Goal: Entertainment & Leisure: Consume media (video, audio)

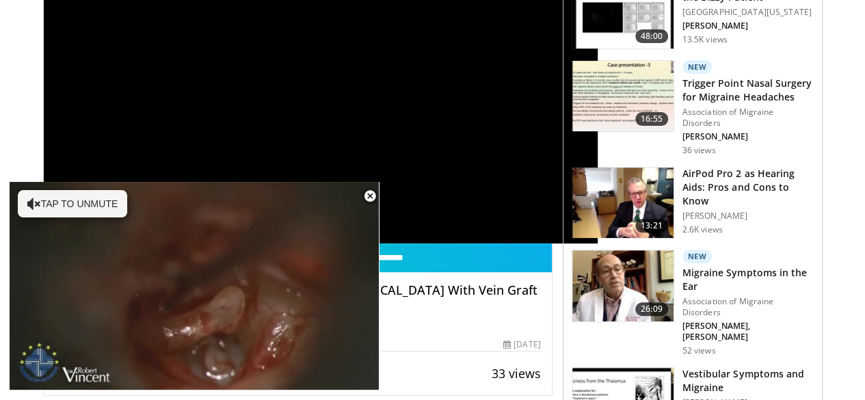
scroll to position [227, 0]
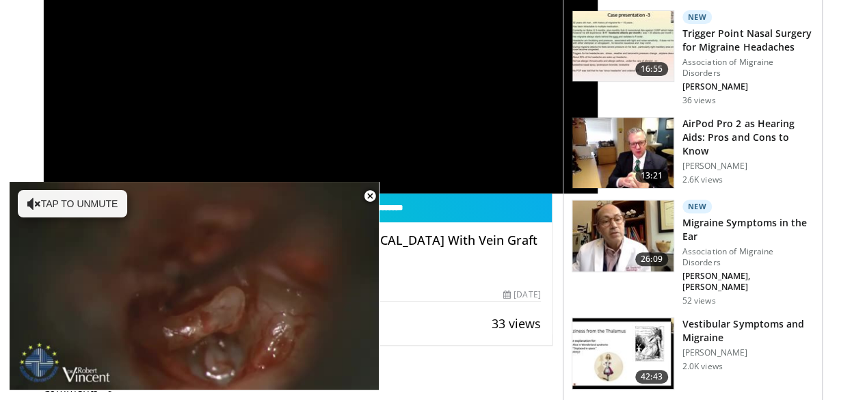
click at [368, 195] on span "Video Player" at bounding box center [369, 196] width 27 height 27
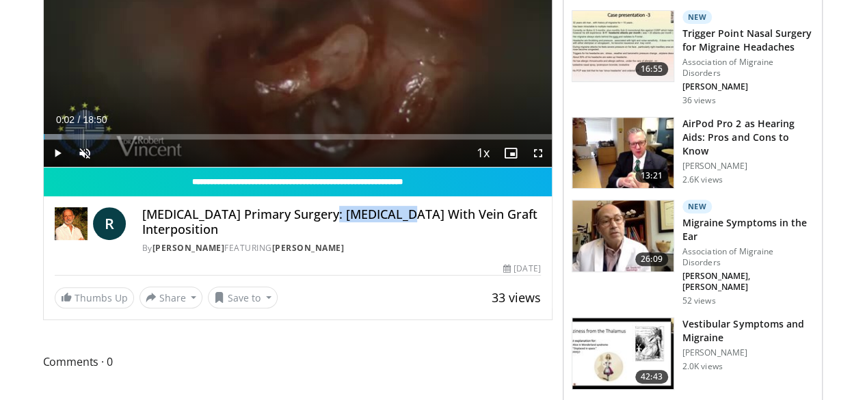
drag, startPoint x: 282, startPoint y: 239, endPoint x: 364, endPoint y: 239, distance: 82.1
click at [364, 237] on h4 "Otosclerosis Primary Surgery: Stapedotomy With Vein Graft Interposition" at bounding box center [341, 221] width 399 height 29
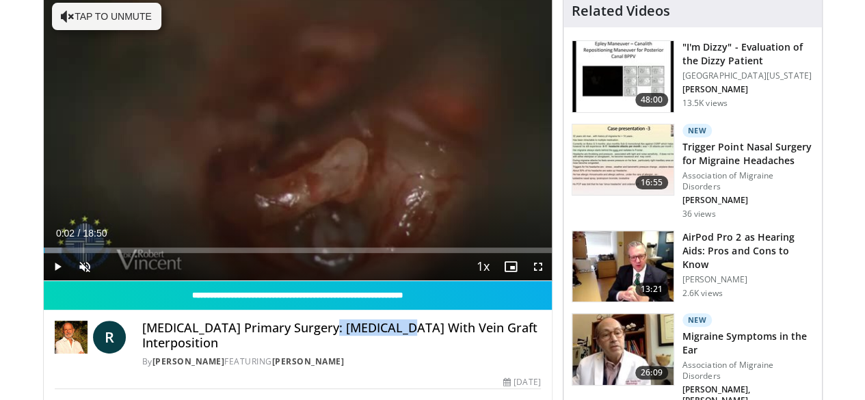
scroll to position [89, 0]
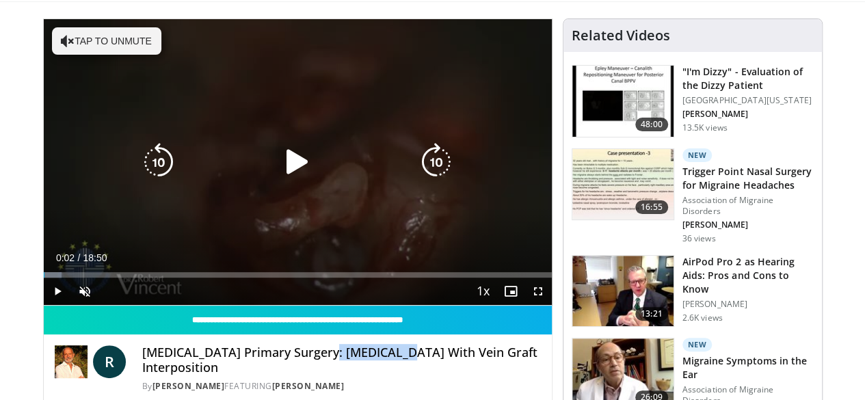
click at [90, 40] on button "Tap to unmute" at bounding box center [106, 40] width 109 height 27
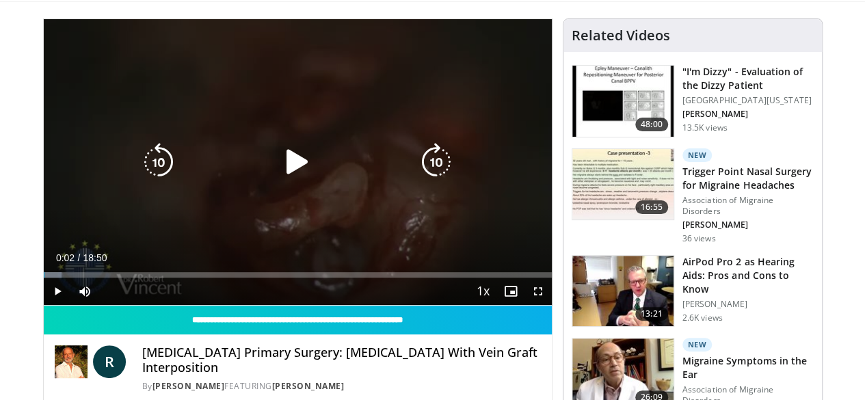
click at [126, 230] on div "10 seconds Tap to unmute" at bounding box center [298, 162] width 508 height 286
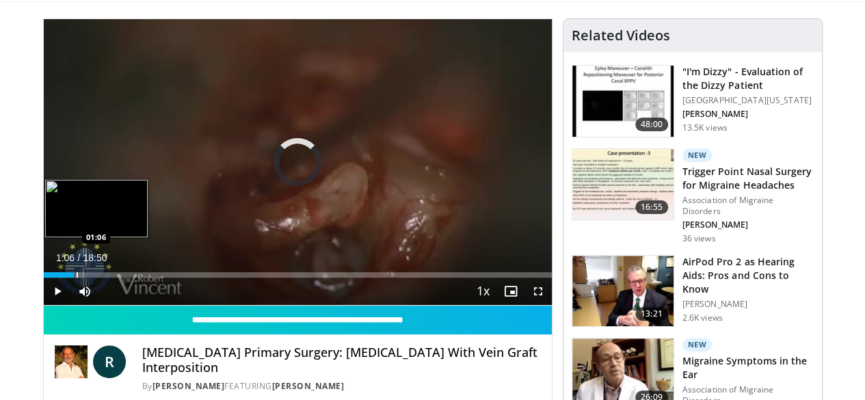
click at [77, 278] on div "Progress Bar" at bounding box center [77, 274] width 1 height 5
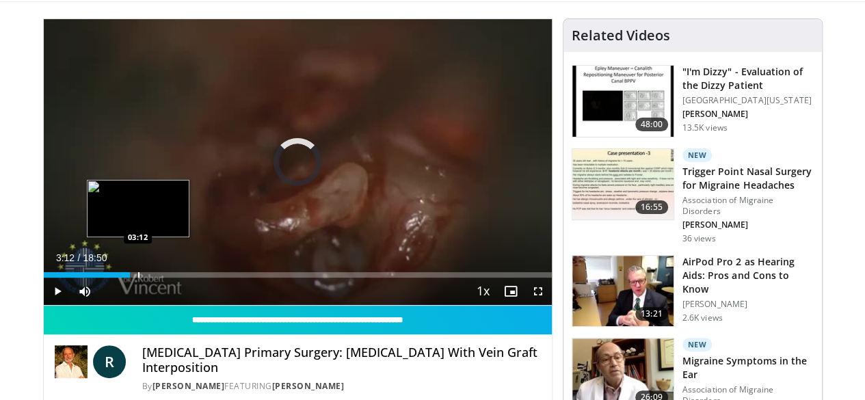
click at [138, 278] on div "Progress Bar" at bounding box center [138, 274] width 1 height 5
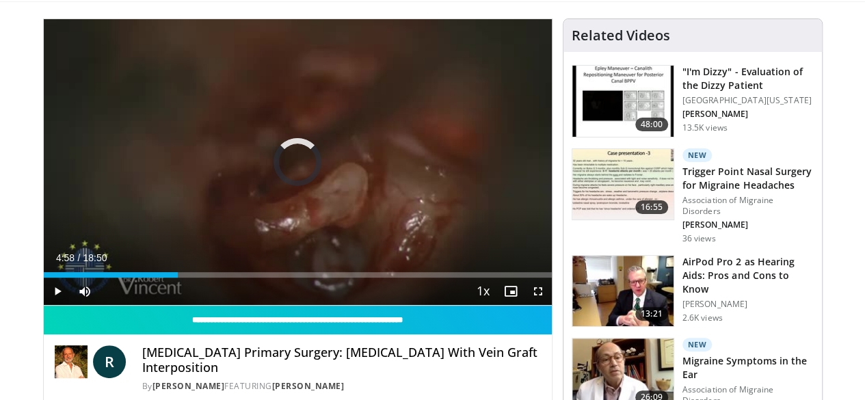
click at [155, 278] on div "Loaded : 0.00% 04:58 04:54" at bounding box center [298, 274] width 508 height 5
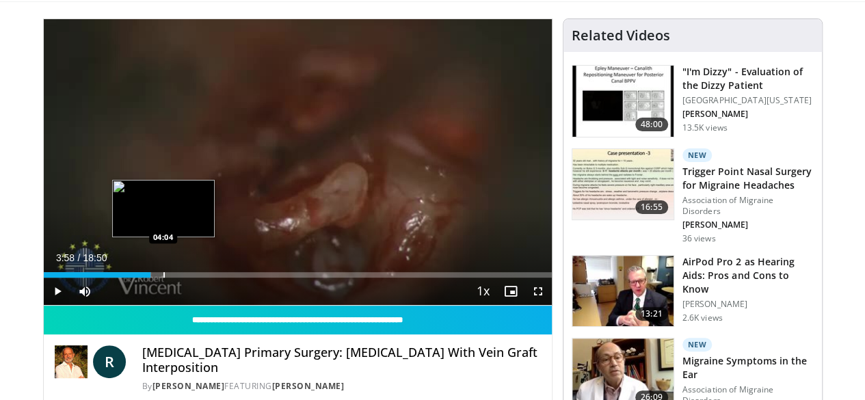
click at [126, 278] on div "03:58" at bounding box center [97, 274] width 107 height 5
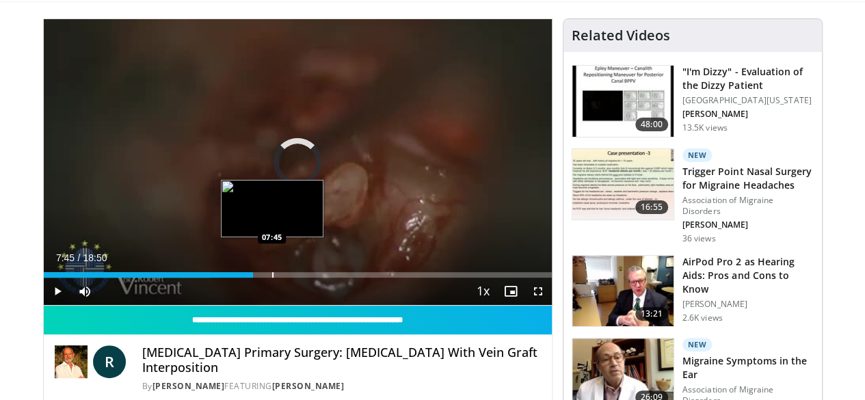
click at [272, 278] on div "Progress Bar" at bounding box center [272, 274] width 1 height 5
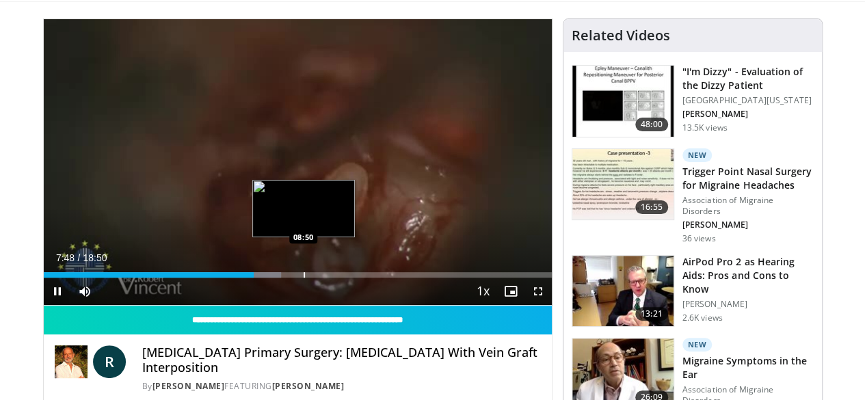
click at [265, 278] on div "Loaded : 46.82% 07:48 08:50" at bounding box center [298, 274] width 508 height 5
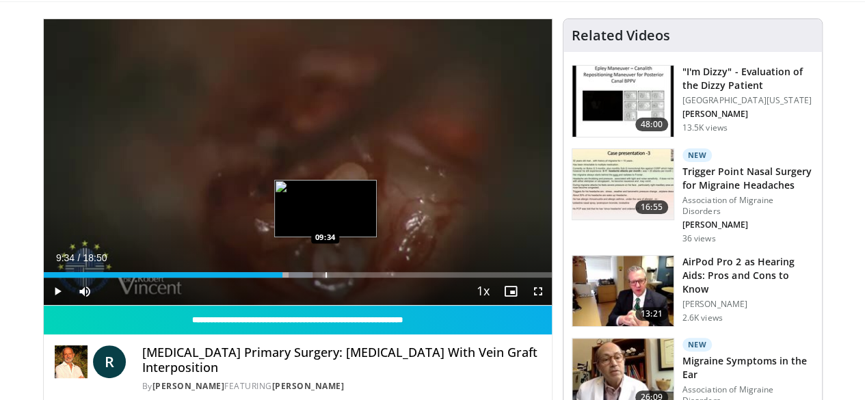
click at [326, 278] on div "Progress Bar" at bounding box center [326, 274] width 1 height 5
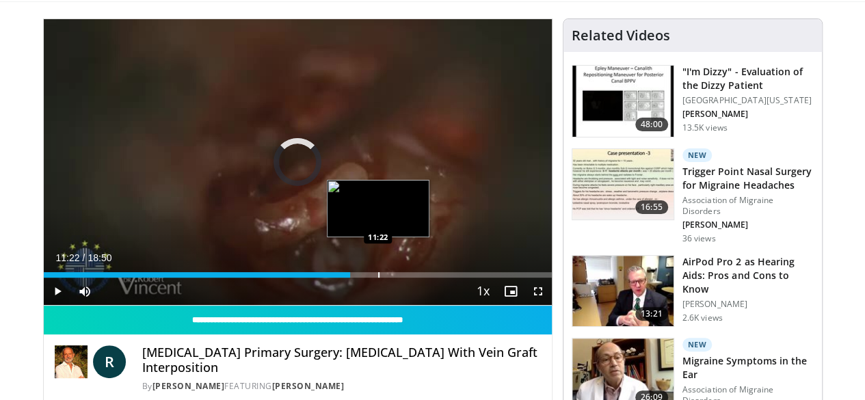
click at [378, 278] on div "Progress Bar" at bounding box center [378, 274] width 1 height 5
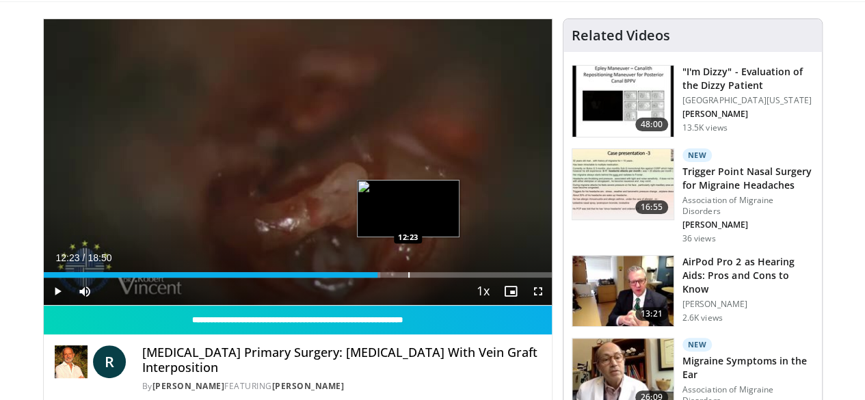
click at [408, 278] on div "Progress Bar" at bounding box center [408, 274] width 1 height 5
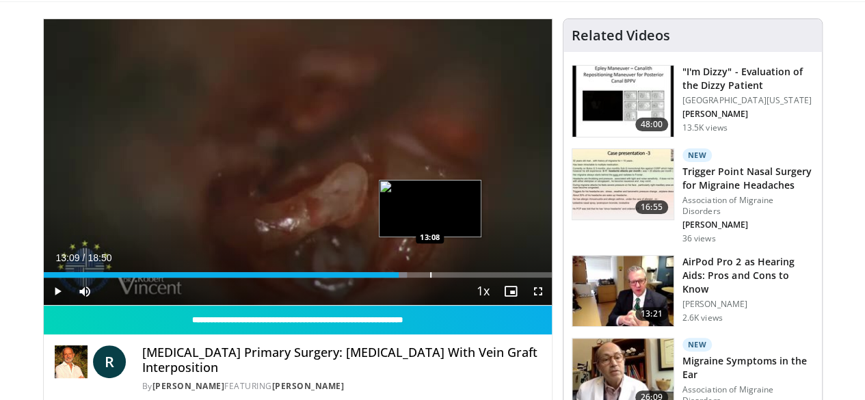
click at [430, 278] on div "Progress Bar" at bounding box center [430, 274] width 1 height 5
click at [445, 278] on div "Progress Bar" at bounding box center [445, 274] width 1 height 5
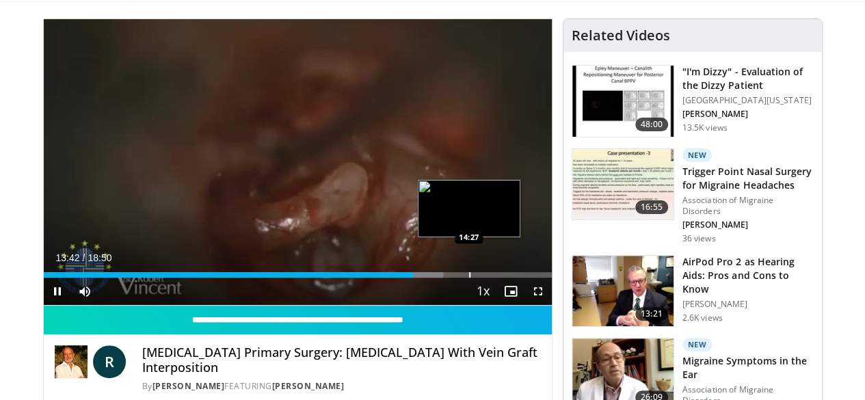
click at [469, 278] on div "Progress Bar" at bounding box center [469, 274] width 1 height 5
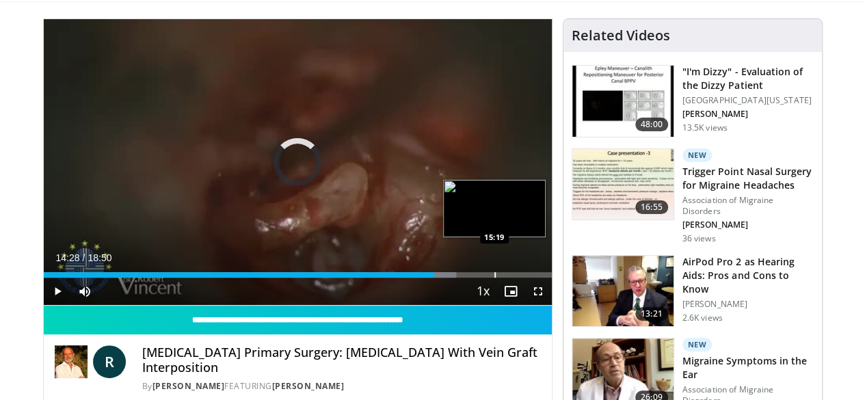
click at [495, 278] on div "Progress Bar" at bounding box center [495, 274] width 1 height 5
click at [486, 278] on div "Progress Bar" at bounding box center [486, 274] width 1 height 5
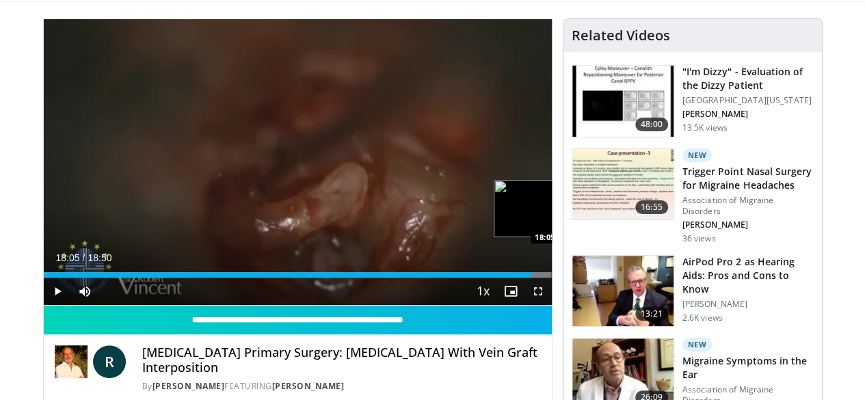
click at [576, 278] on div "Progress Bar" at bounding box center [576, 274] width 1 height 5
click at [562, 278] on div "Progress Bar" at bounding box center [562, 274] width 1 height 5
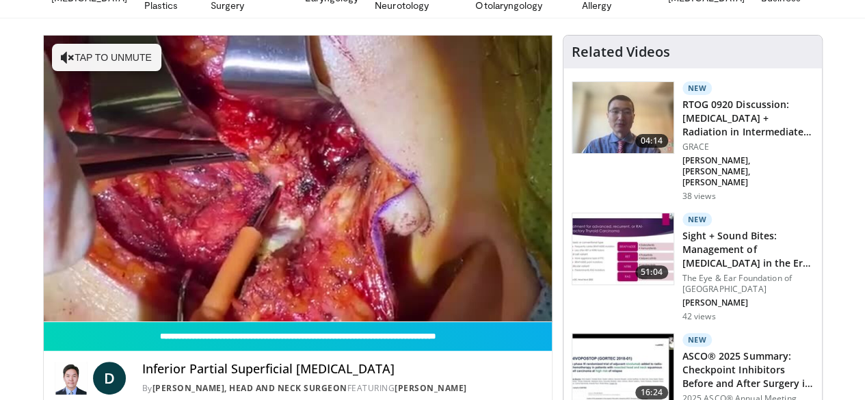
scroll to position [74, 0]
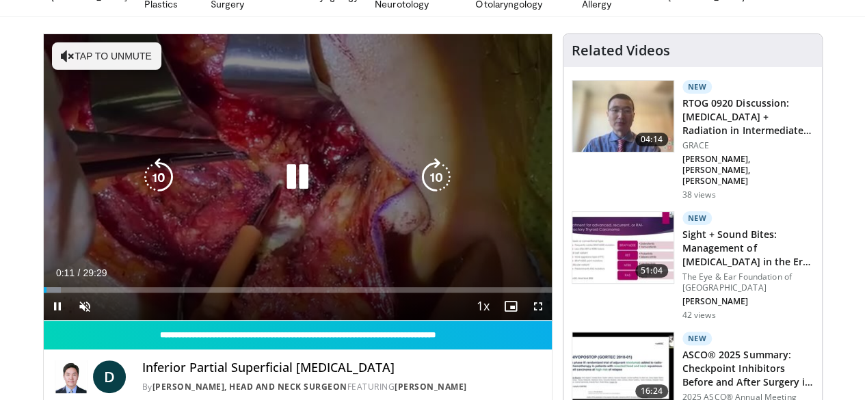
click at [111, 39] on div "10 seconds Tap to unmute" at bounding box center [298, 177] width 508 height 286
click at [97, 54] on button "Tap to unmute" at bounding box center [106, 55] width 109 height 27
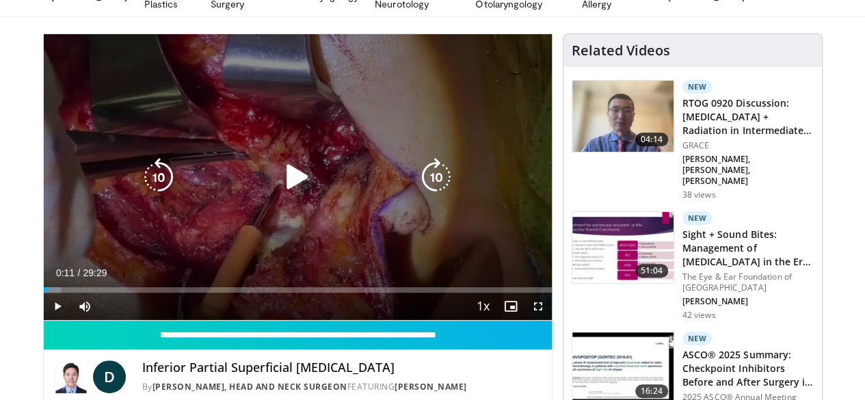
click at [298, 196] on icon "Video Player" at bounding box center [297, 177] width 38 height 38
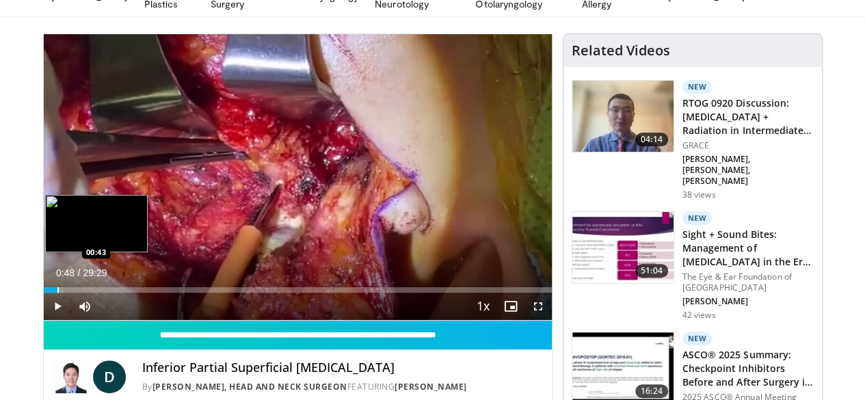
click at [57, 293] on div "Progress Bar" at bounding box center [57, 289] width 1 height 5
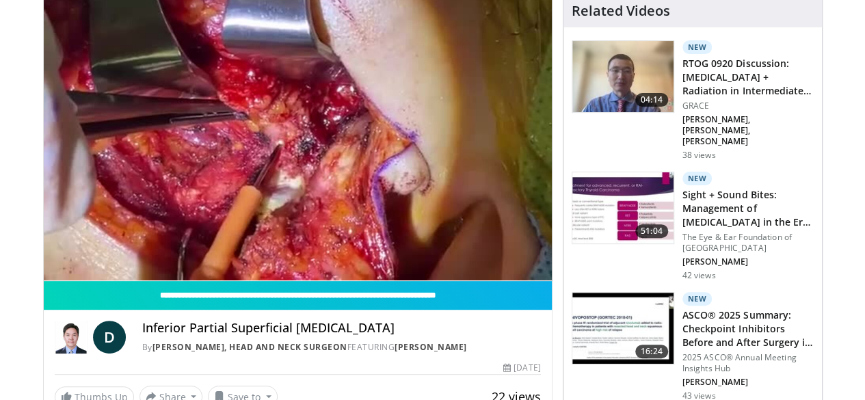
scroll to position [111, 0]
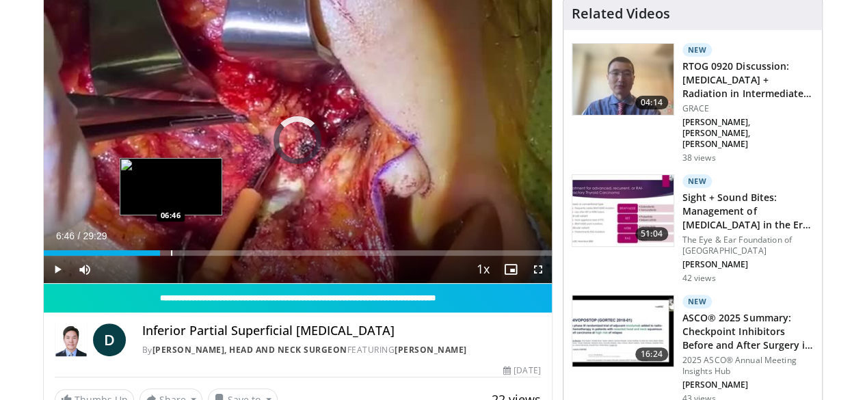
click at [136, 256] on div "Loaded : 0.00% 06:46 06:46" at bounding box center [298, 249] width 508 height 13
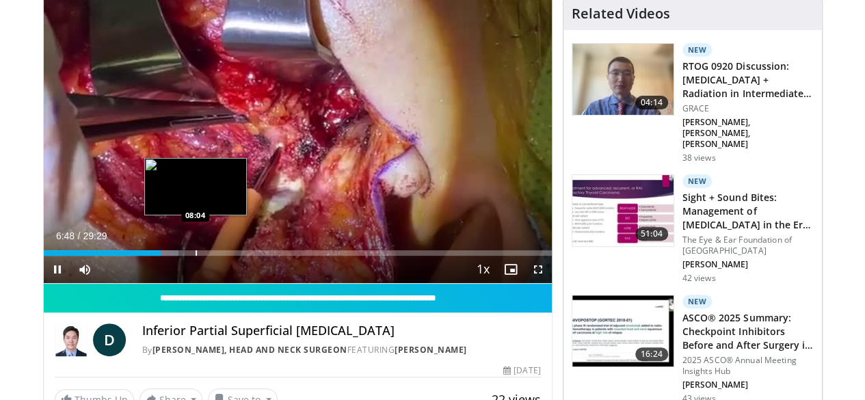
click at [160, 256] on div "Loaded : 26.52% 06:48 08:04" at bounding box center [298, 252] width 508 height 5
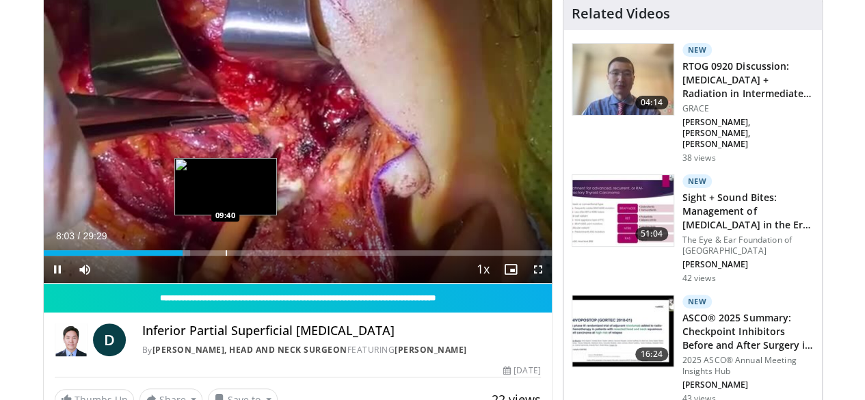
click at [226, 256] on div "Progress Bar" at bounding box center [226, 252] width 1 height 5
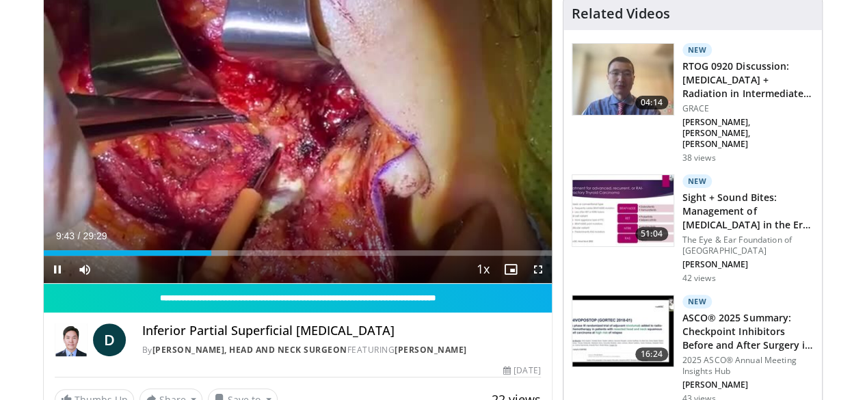
click at [220, 280] on div "Current Time 9:43 / Duration 29:29 Pause Skip Backward Skip Forward Mute 23% Lo…" at bounding box center [298, 269] width 508 height 27
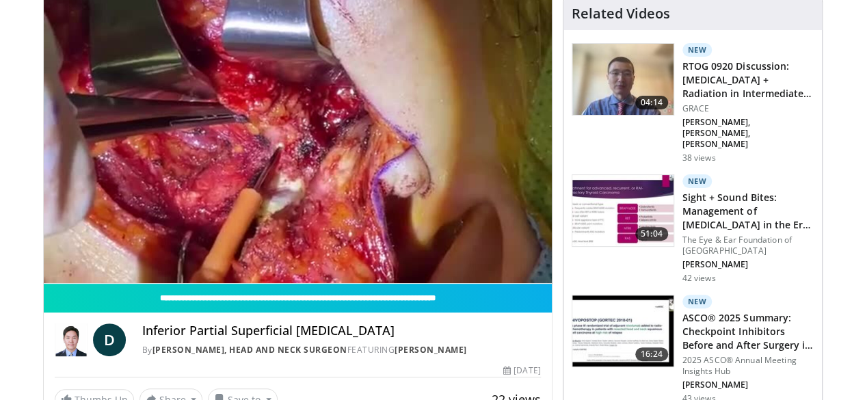
click at [220, 280] on video-js "**********" at bounding box center [298, 140] width 508 height 287
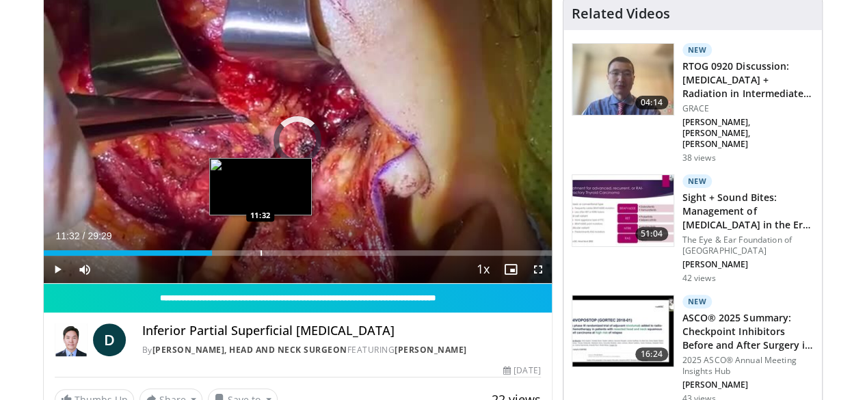
click at [261, 256] on div "Progress Bar" at bounding box center [261, 252] width 1 height 5
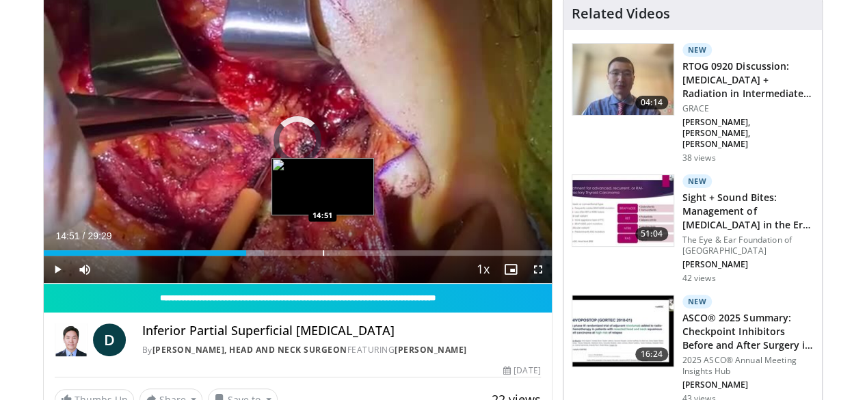
click at [323, 256] on div "Progress Bar" at bounding box center [323, 252] width 1 height 5
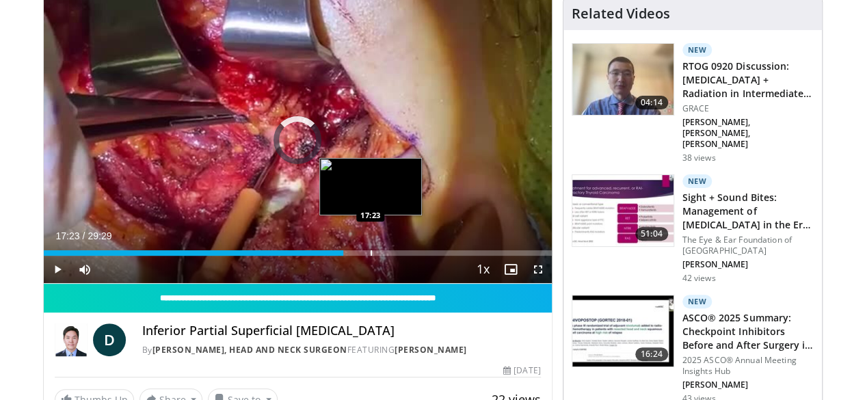
click at [336, 256] on div "Loaded : 0.00% 17:23 17:23" at bounding box center [298, 249] width 508 height 13
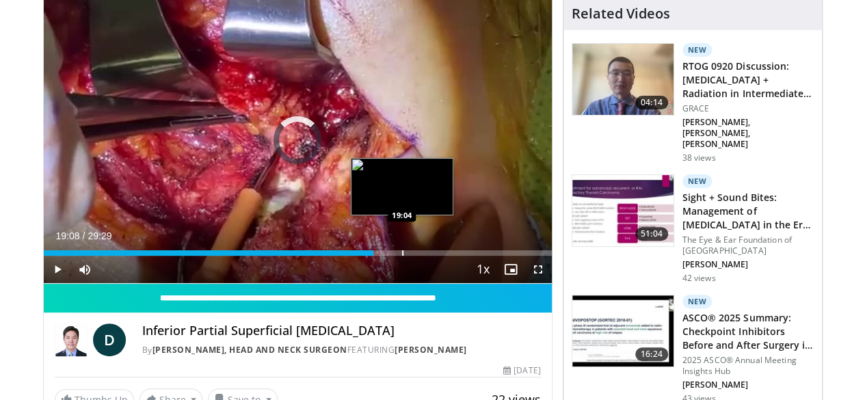
click at [402, 256] on div "Progress Bar" at bounding box center [402, 252] width 1 height 5
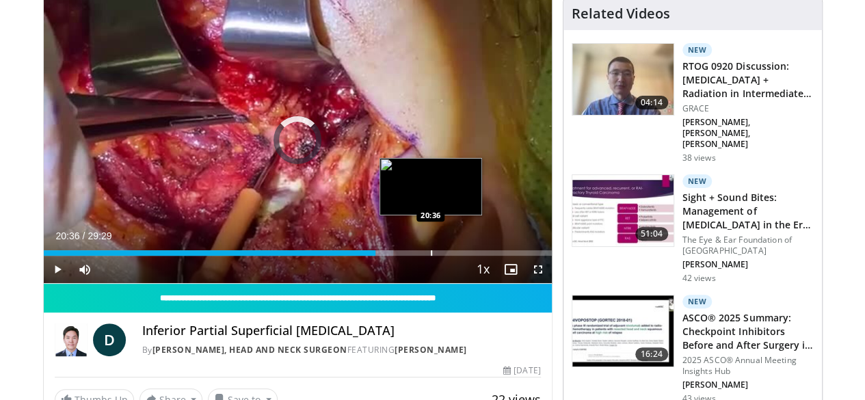
click at [431, 256] on div "Progress Bar" at bounding box center [431, 252] width 1 height 5
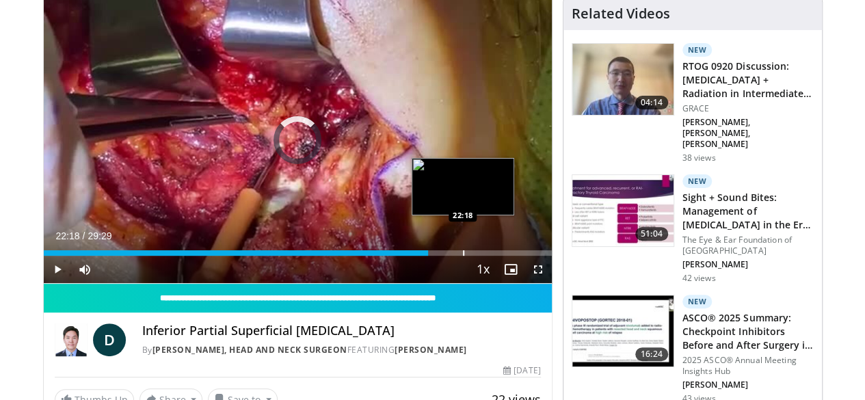
click at [428, 256] on div "Loaded : 0.00% 22:18 22:18" at bounding box center [298, 252] width 508 height 5
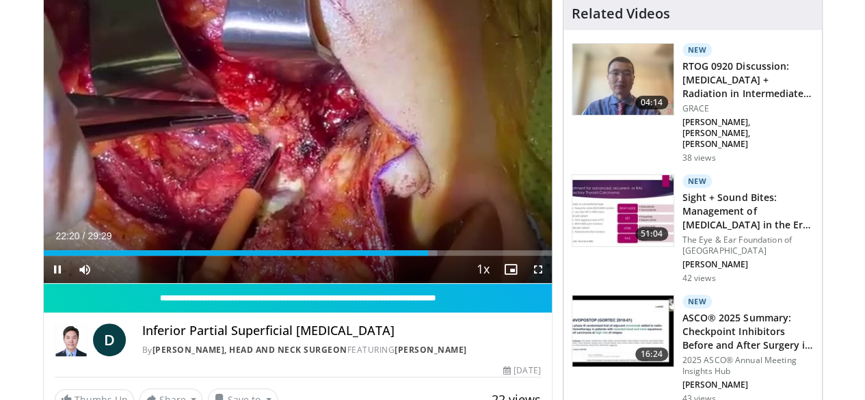
click at [442, 279] on video-js "**********" at bounding box center [298, 140] width 508 height 287
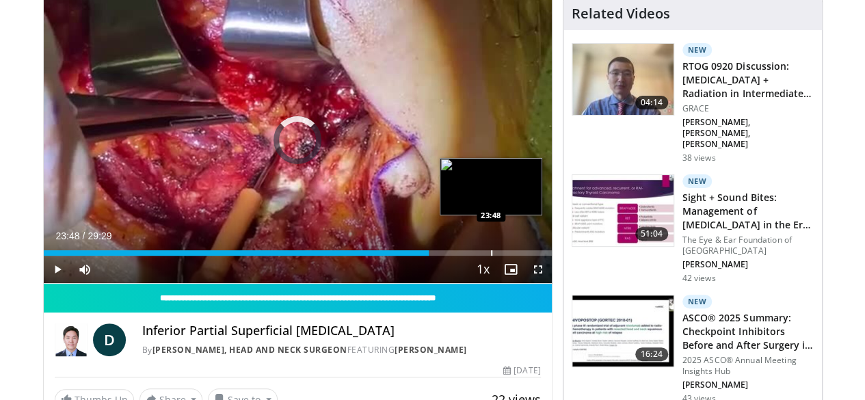
click at [491, 256] on div "Progress Bar" at bounding box center [491, 252] width 1 height 5
click at [498, 256] on div "Progress Bar" at bounding box center [498, 252] width 1 height 5
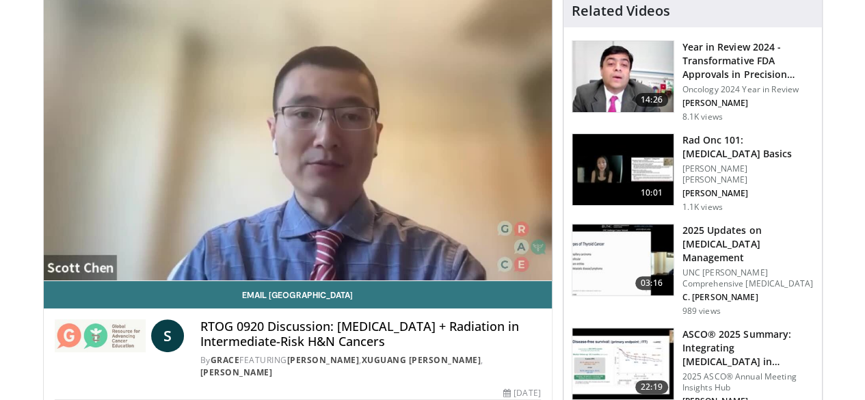
scroll to position [114, 0]
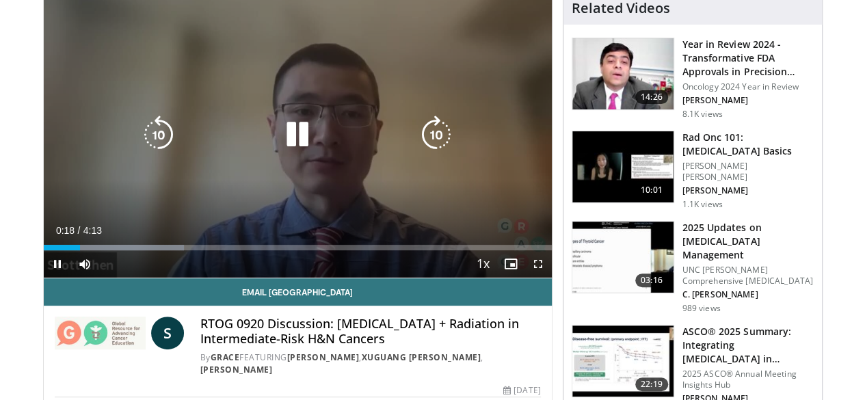
click at [285, 141] on icon "Video Player" at bounding box center [297, 135] width 38 height 38
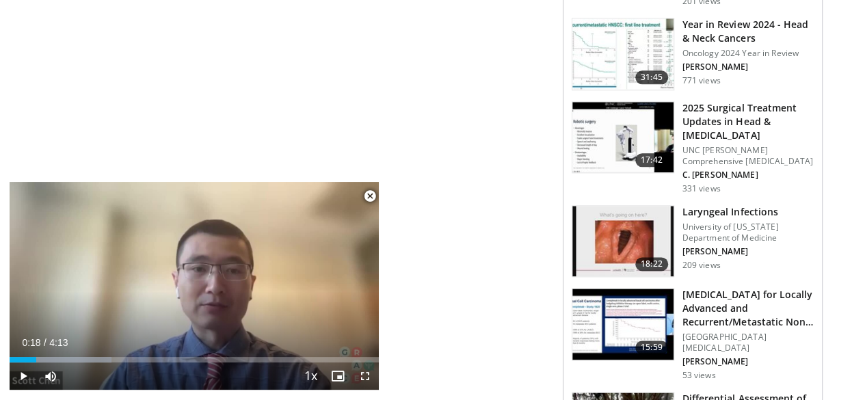
scroll to position [746, 0]
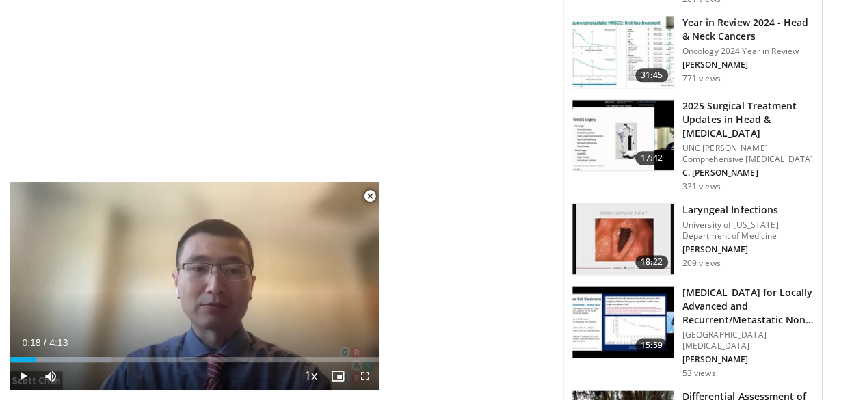
click at [747, 220] on p "University of Colorado Department of Medicine" at bounding box center [748, 231] width 131 height 22
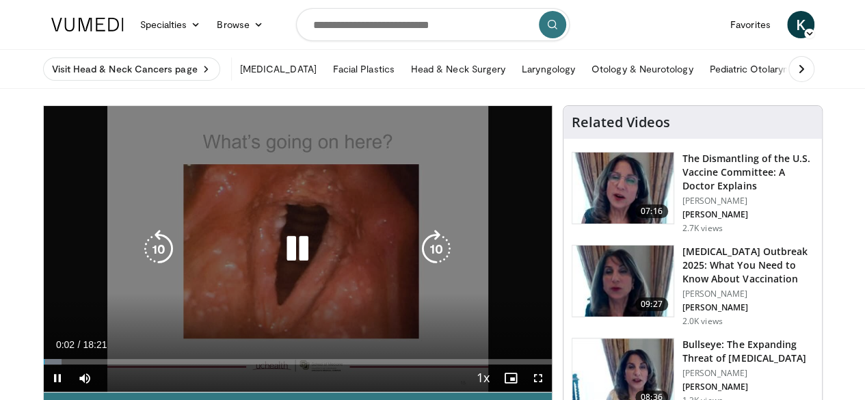
click at [285, 257] on icon "Video Player" at bounding box center [297, 249] width 38 height 38
